Goal: Find contact information: Find contact information

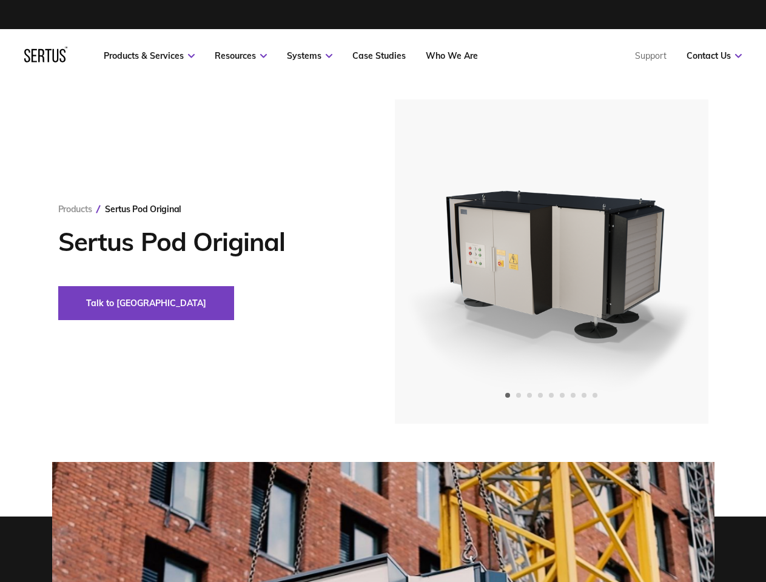
click at [241, 56] on link "Resources" at bounding box center [241, 55] width 52 height 11
click at [309, 56] on link "Systems" at bounding box center [309, 55] width 45 height 11
click at [713, 56] on link "Contact Us" at bounding box center [713, 55] width 55 height 11
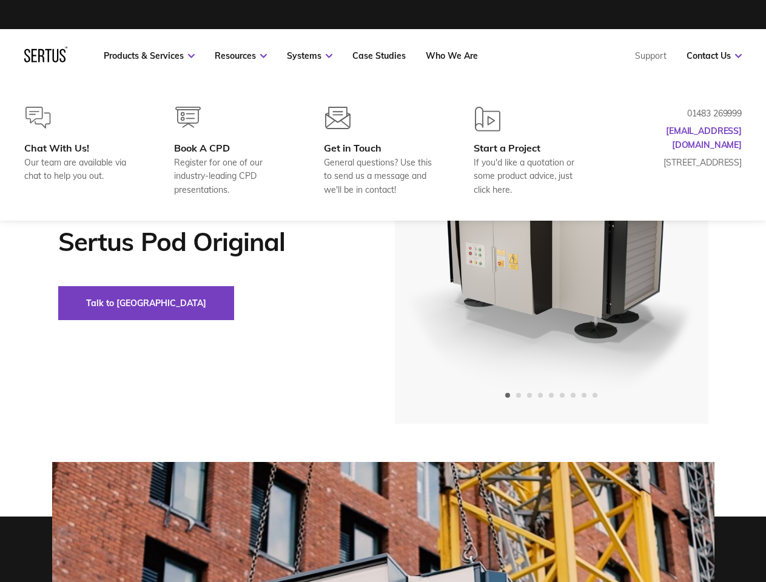
click at [142, 209] on div "Sertus Pod Original" at bounding box center [143, 209] width 76 height 11
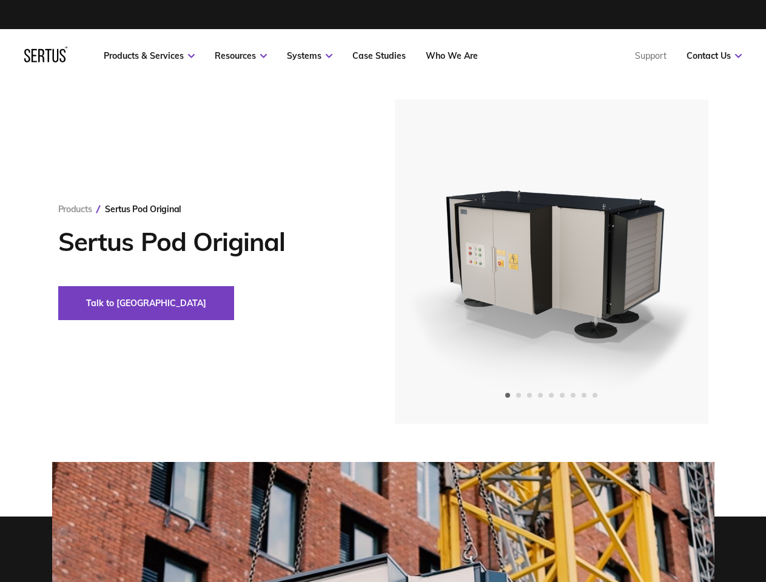
click at [105, 303] on button "Talk to [GEOGRAPHIC_DATA]" at bounding box center [146, 303] width 176 height 34
click at [551, 261] on img at bounding box center [551, 261] width 298 height 324
click at [438, 262] on icon "Previous slide" at bounding box center [438, 262] width 7 height 0
click at [665, 262] on icon "Next slide" at bounding box center [664, 262] width 7 height 0
